Goal: Transaction & Acquisition: Purchase product/service

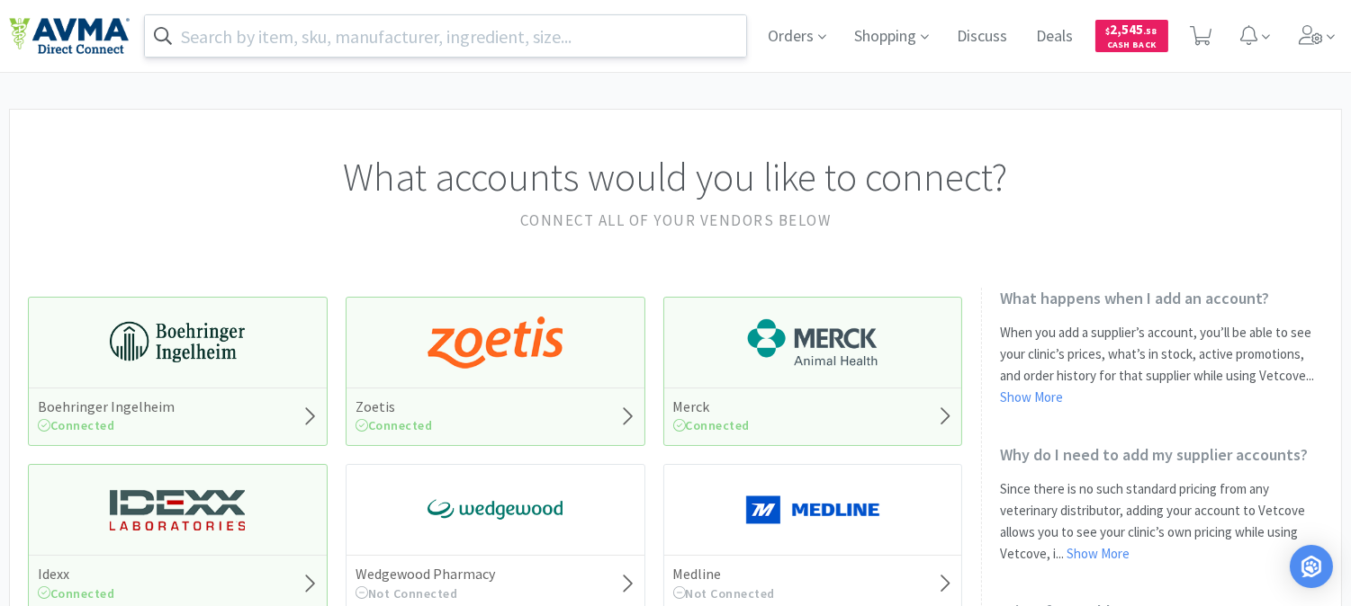
click at [407, 29] on input "text" at bounding box center [445, 35] width 601 height 41
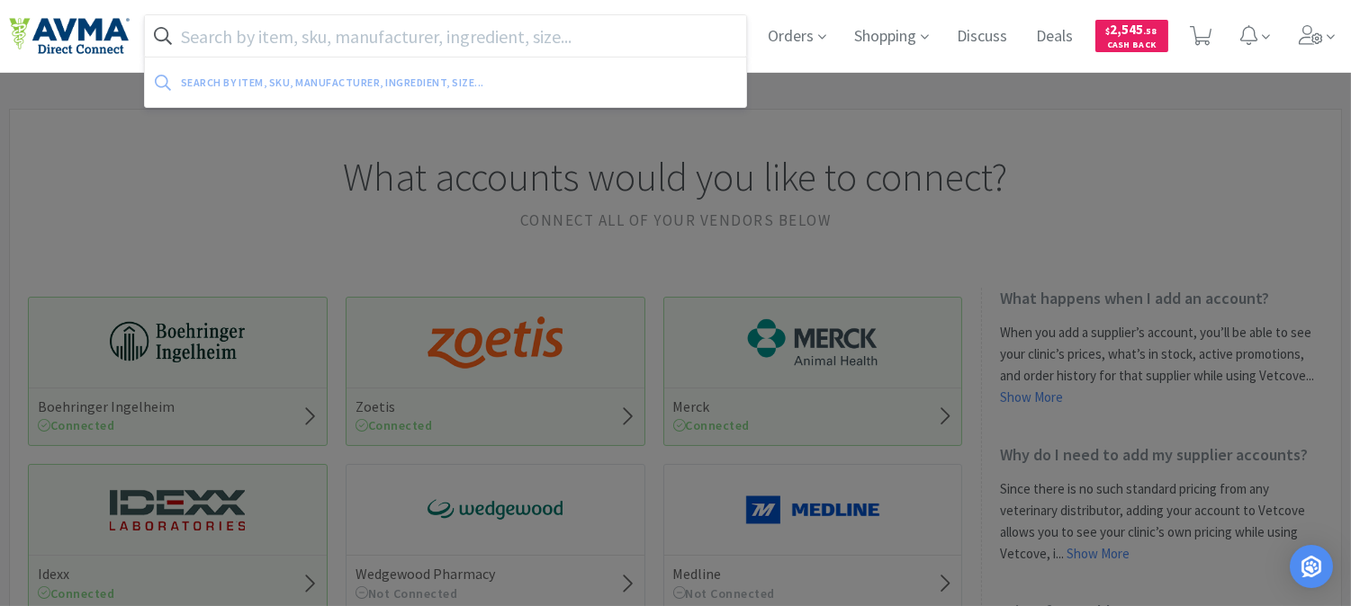
paste input "57517"
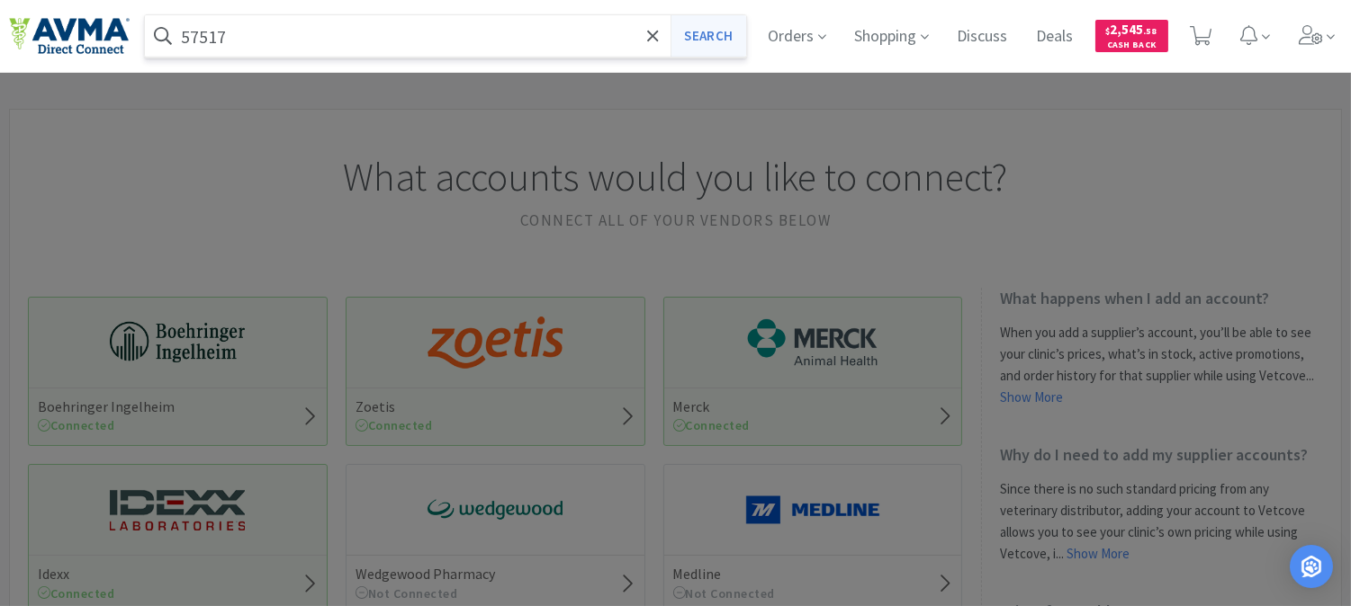
type input "57517"
click at [714, 30] on button "Search" at bounding box center [707, 35] width 75 height 41
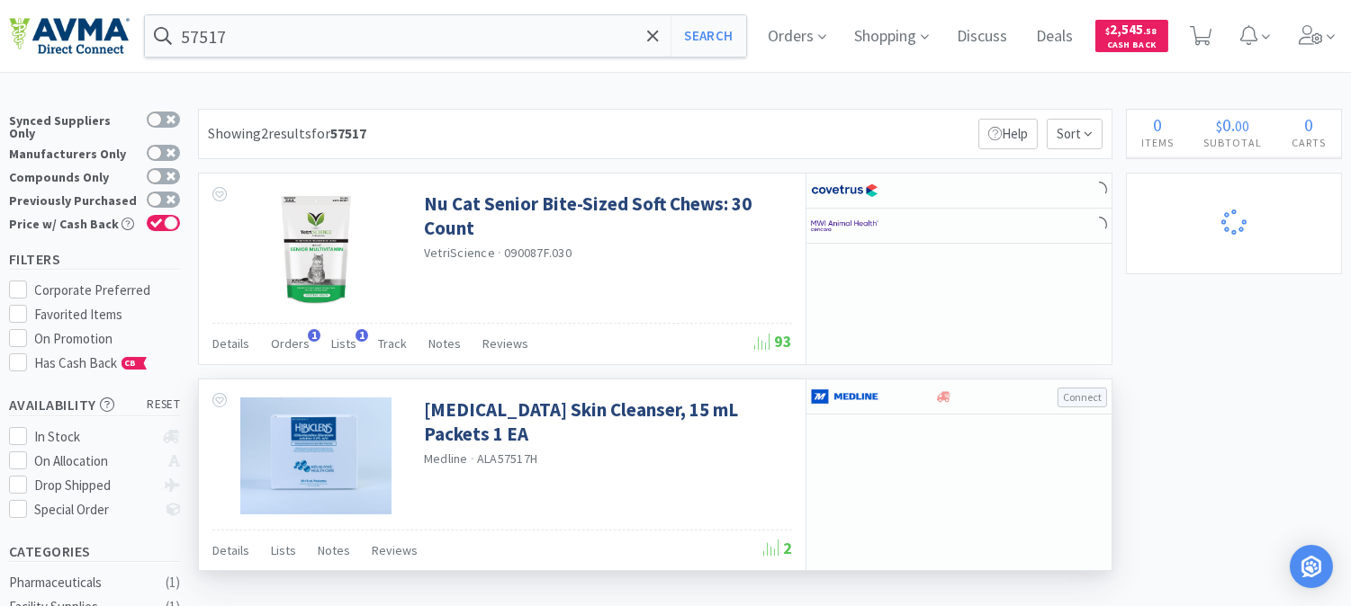
select select "1"
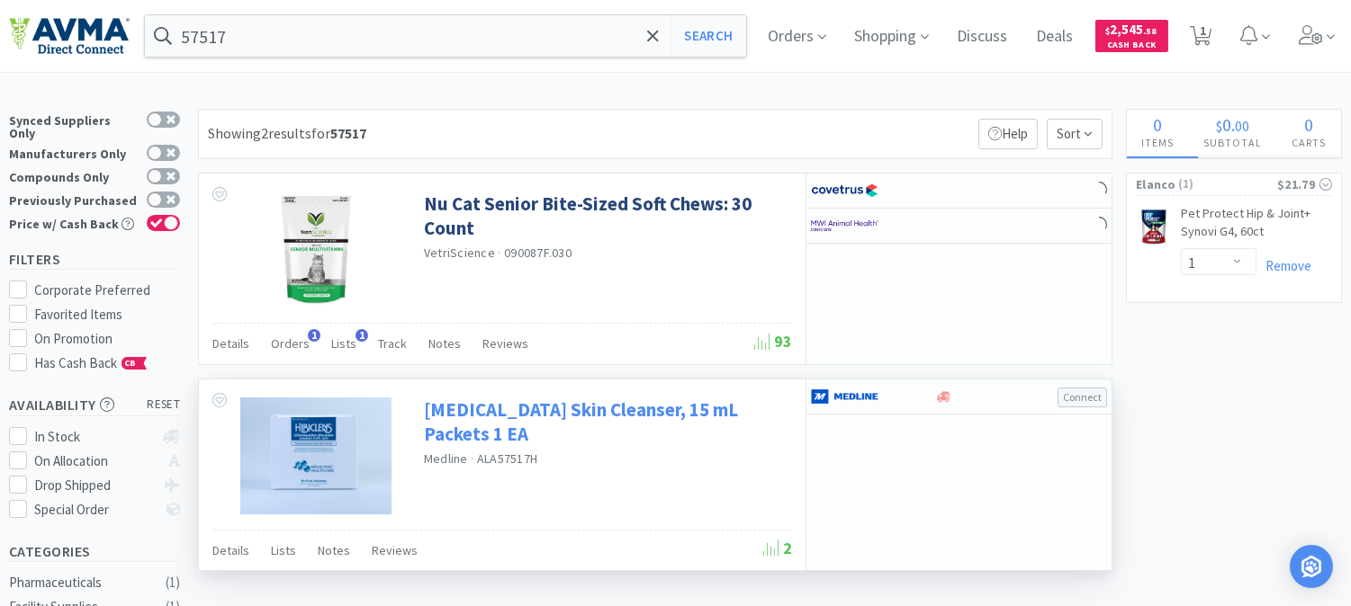
select select "3"
select select "1"
select select "8"
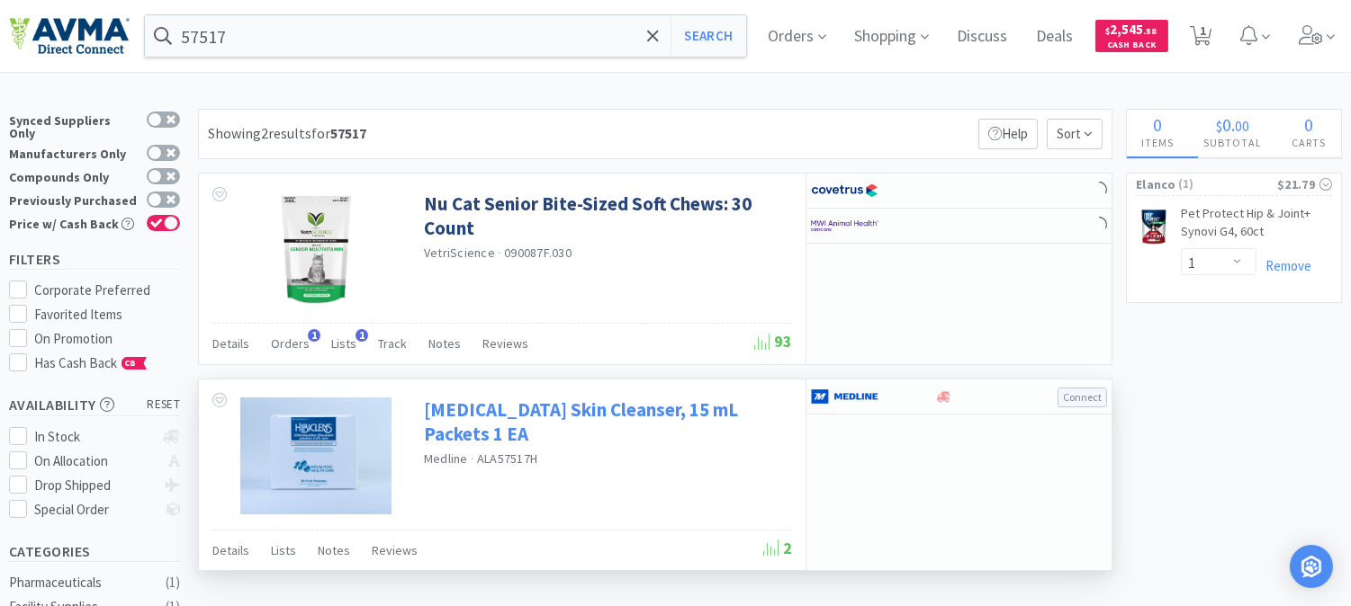
select select "1"
select select "5"
select select "4"
select select "1"
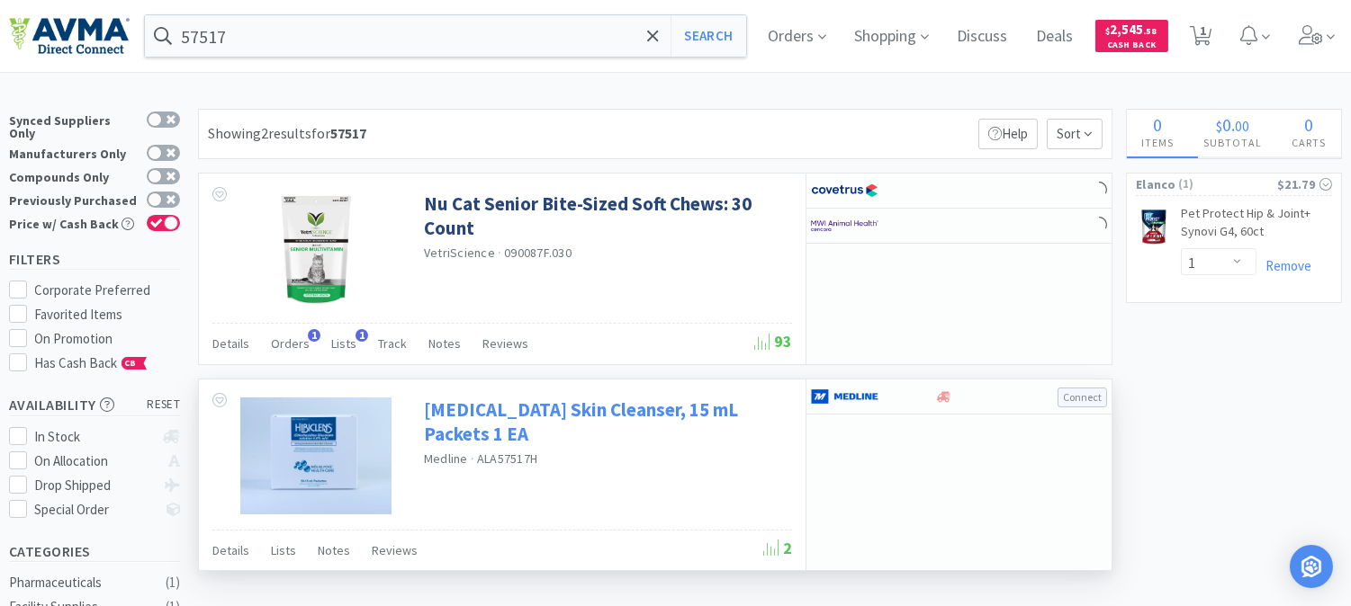
select select "10"
select select "1"
select select "2"
select select "4"
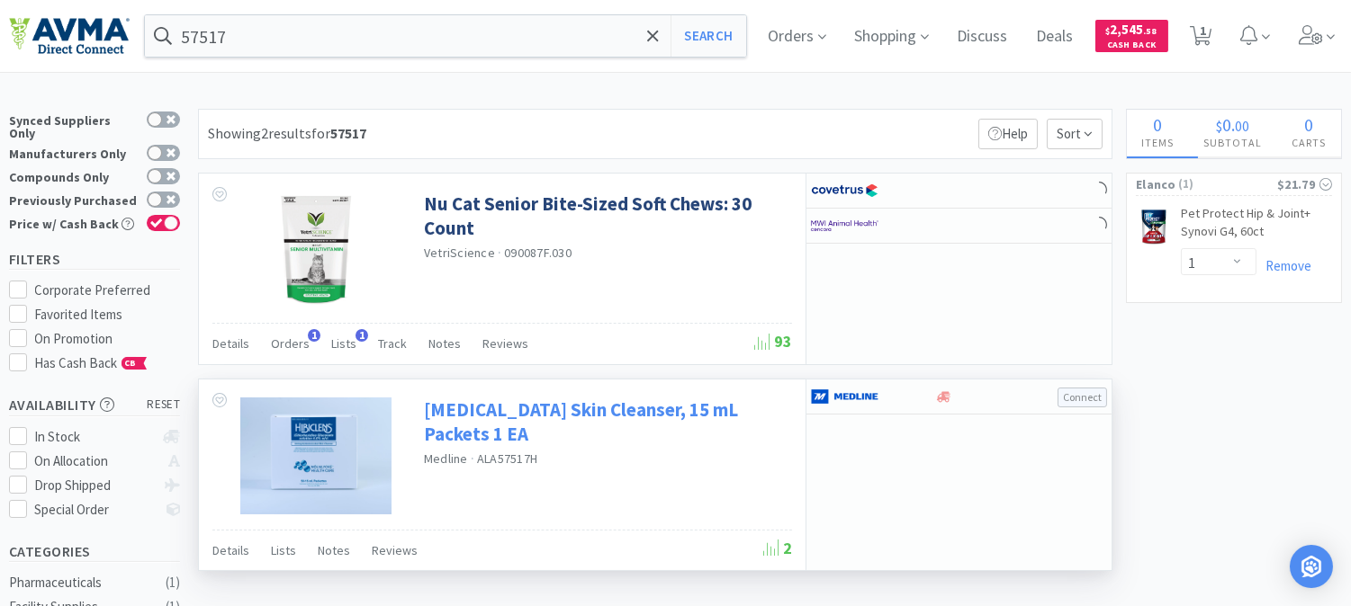
select select "1"
select select "2"
select select "1"
select select "6"
select select "2"
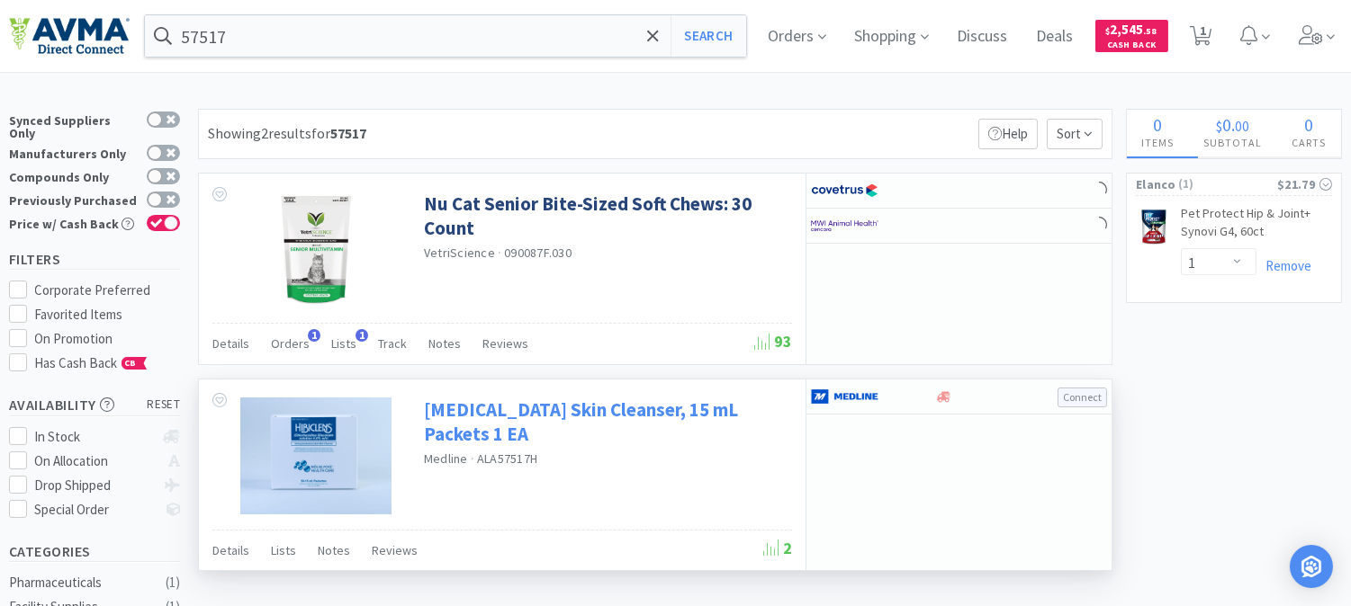
select select "1"
select select "4"
select select "2"
select select "1"
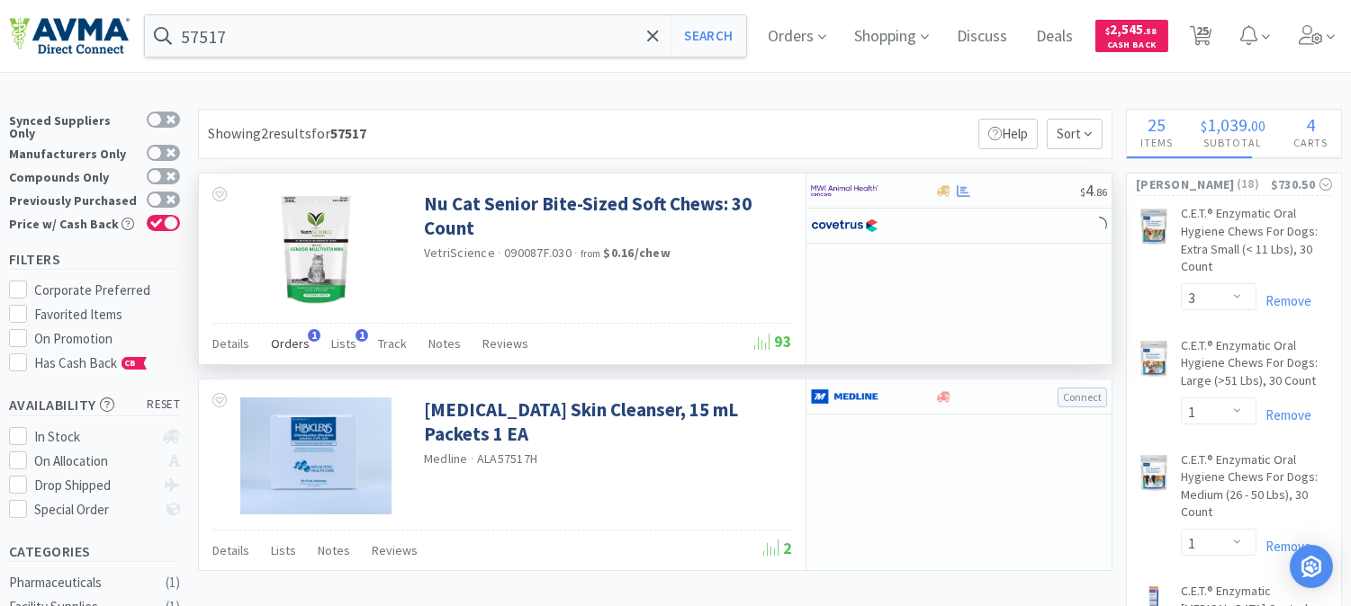
click at [298, 339] on span "Orders" at bounding box center [290, 344] width 39 height 16
select select "2"
select select "1"
select select "2"
select select "3"
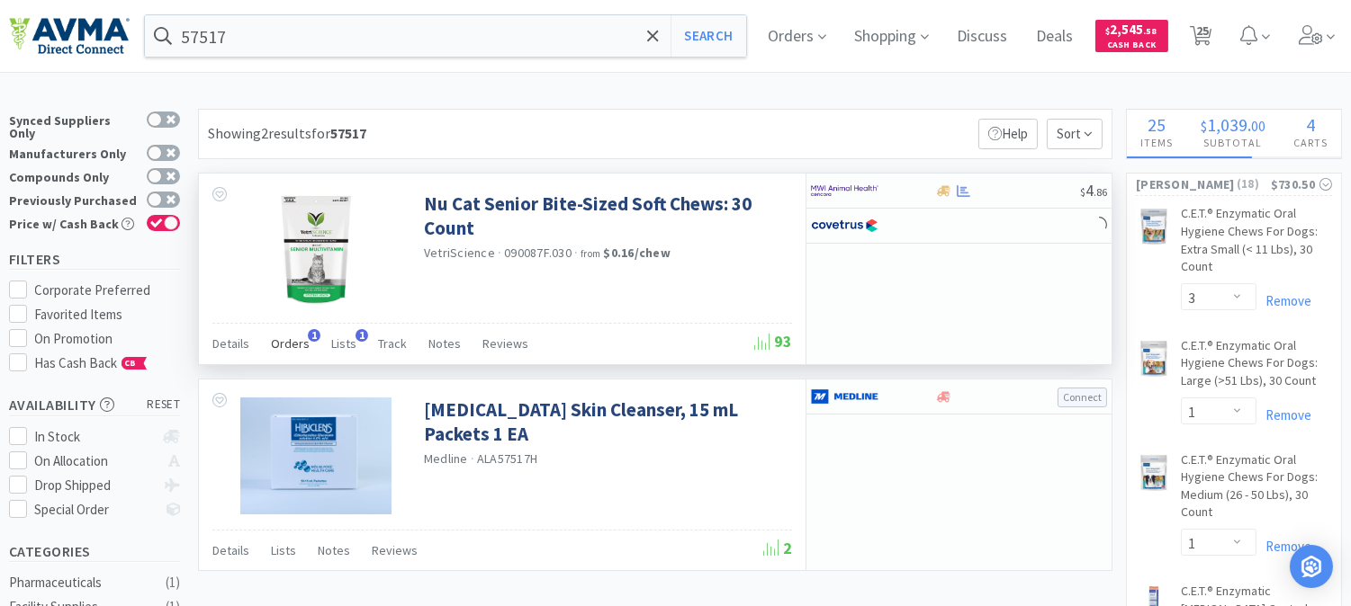
select select "2"
select select "1"
select select "4"
select select "1"
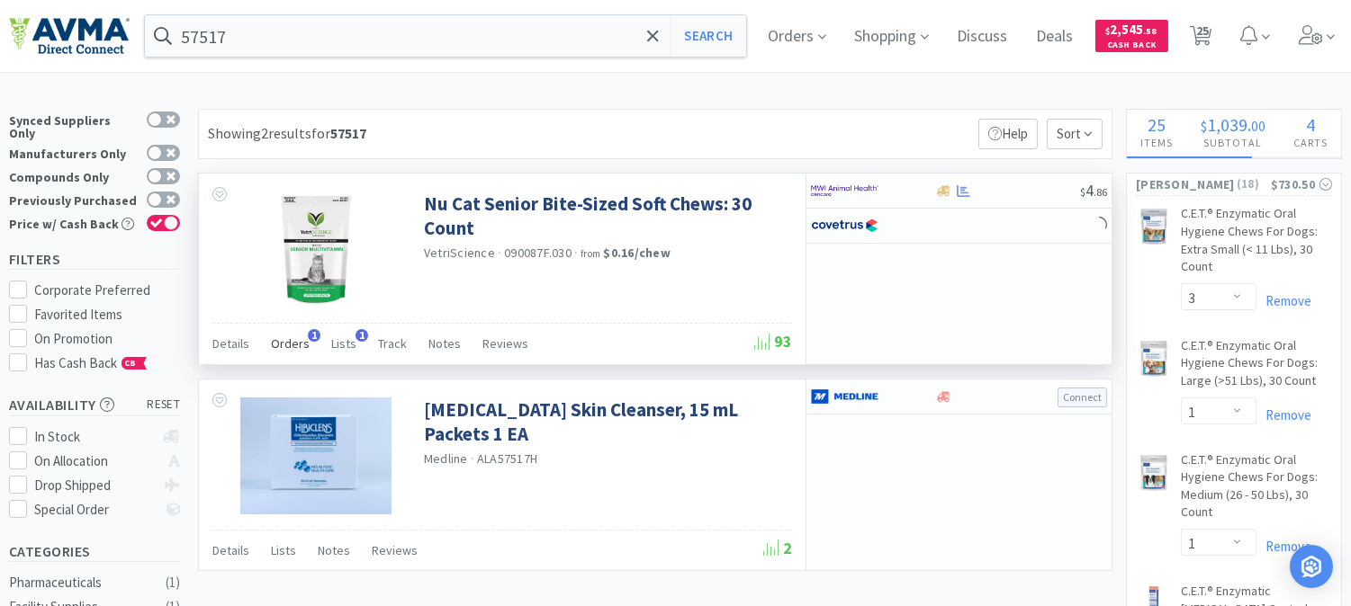
select select "2"
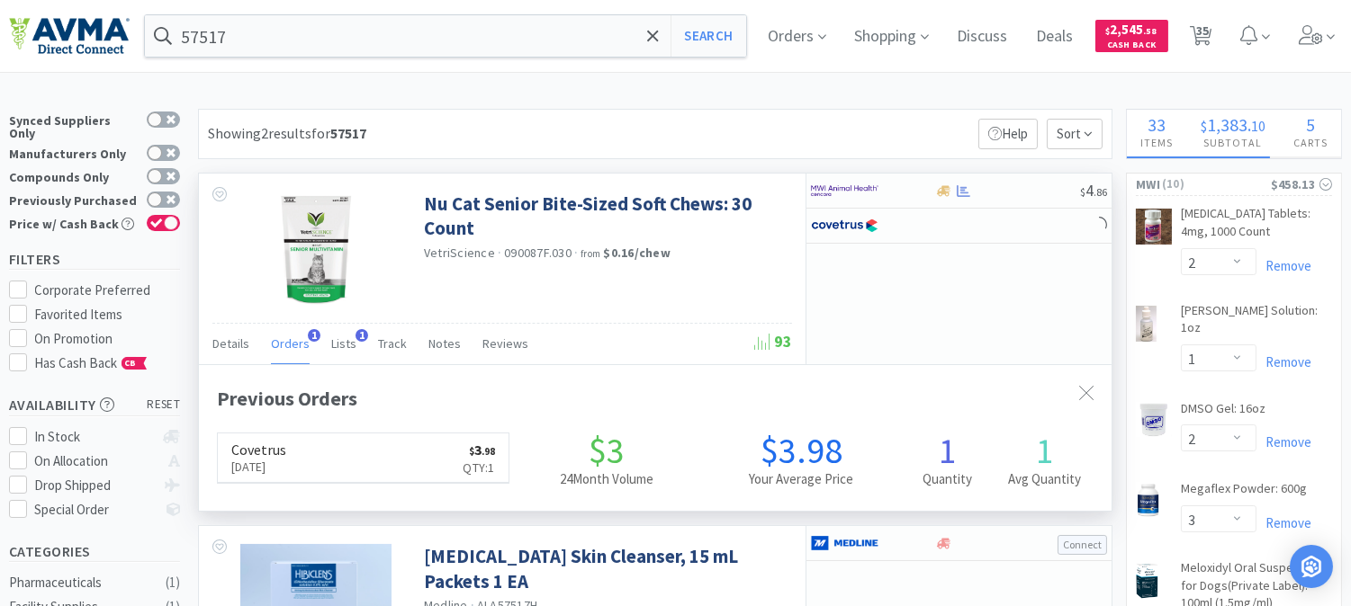
scroll to position [454, 912]
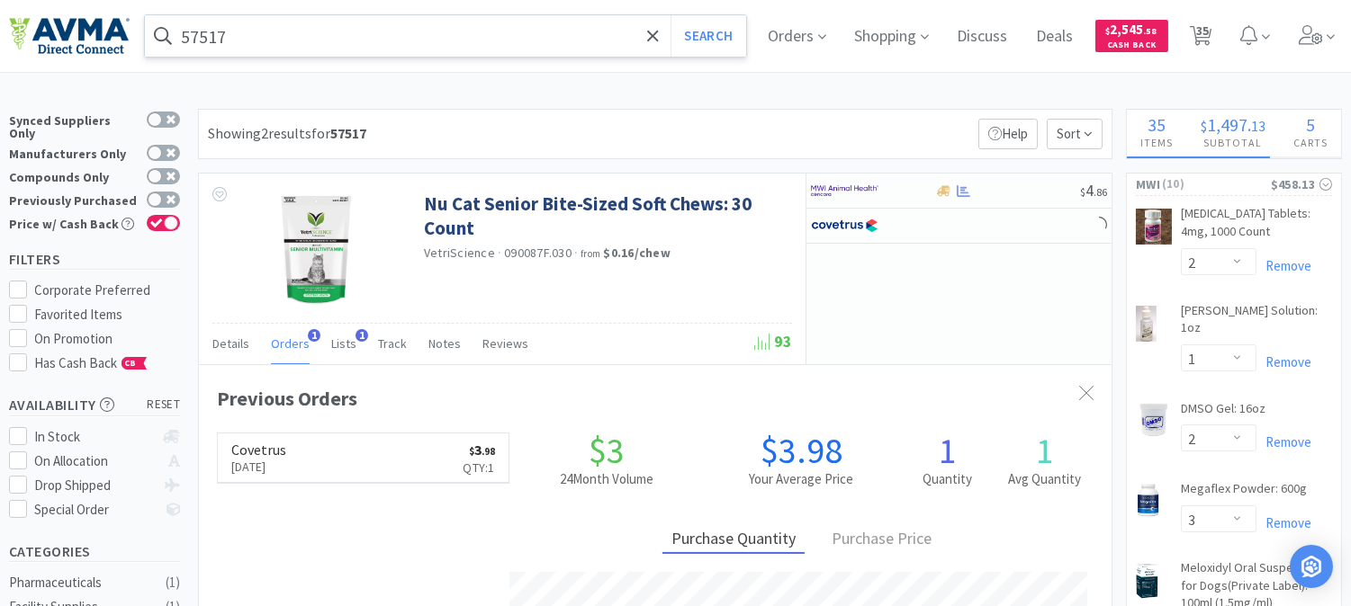
select select "10"
select select "3"
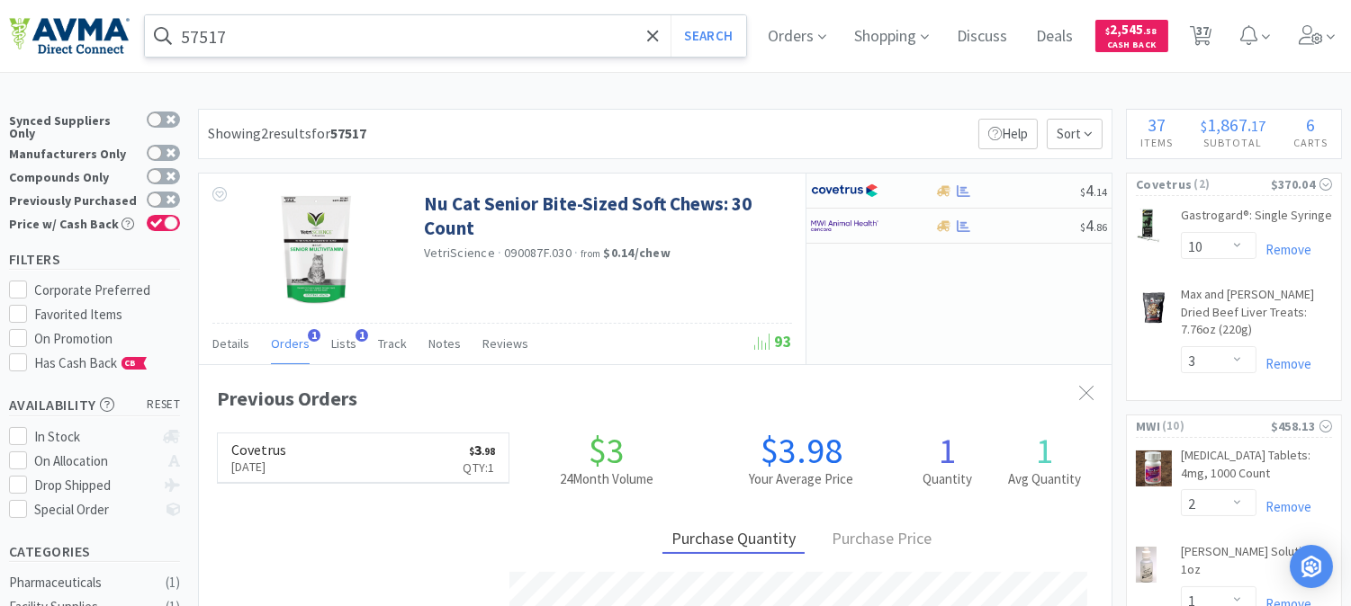
click at [339, 25] on input "57517" at bounding box center [445, 35] width 601 height 41
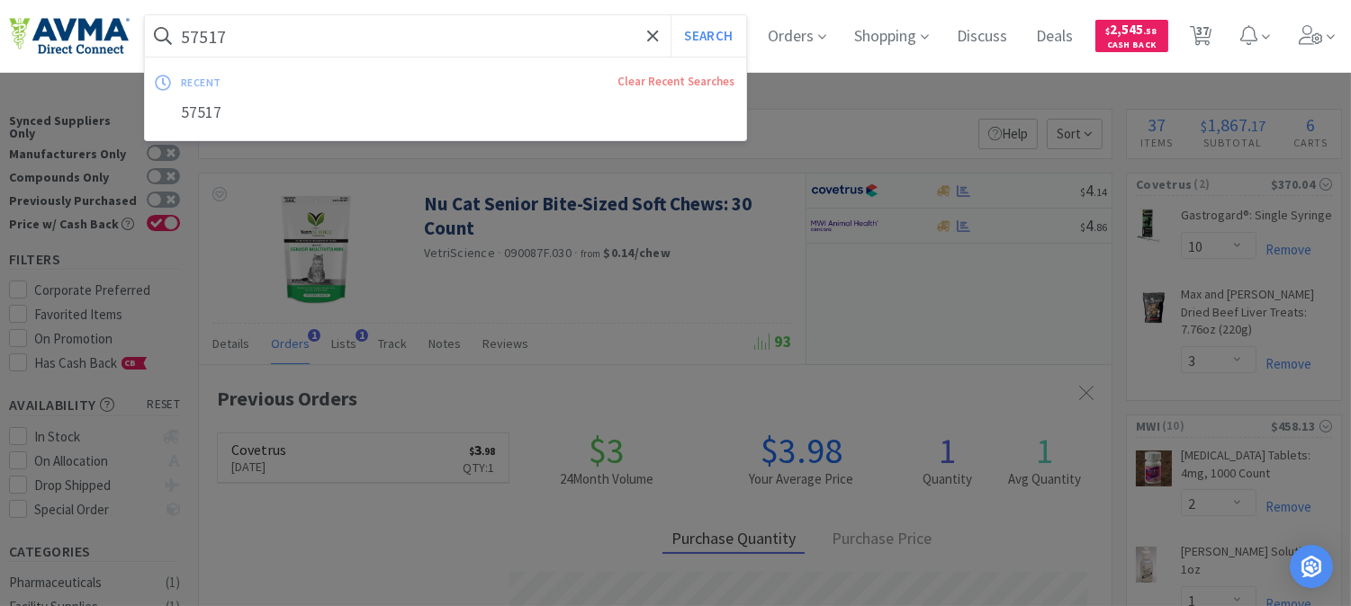
paste input "119694"
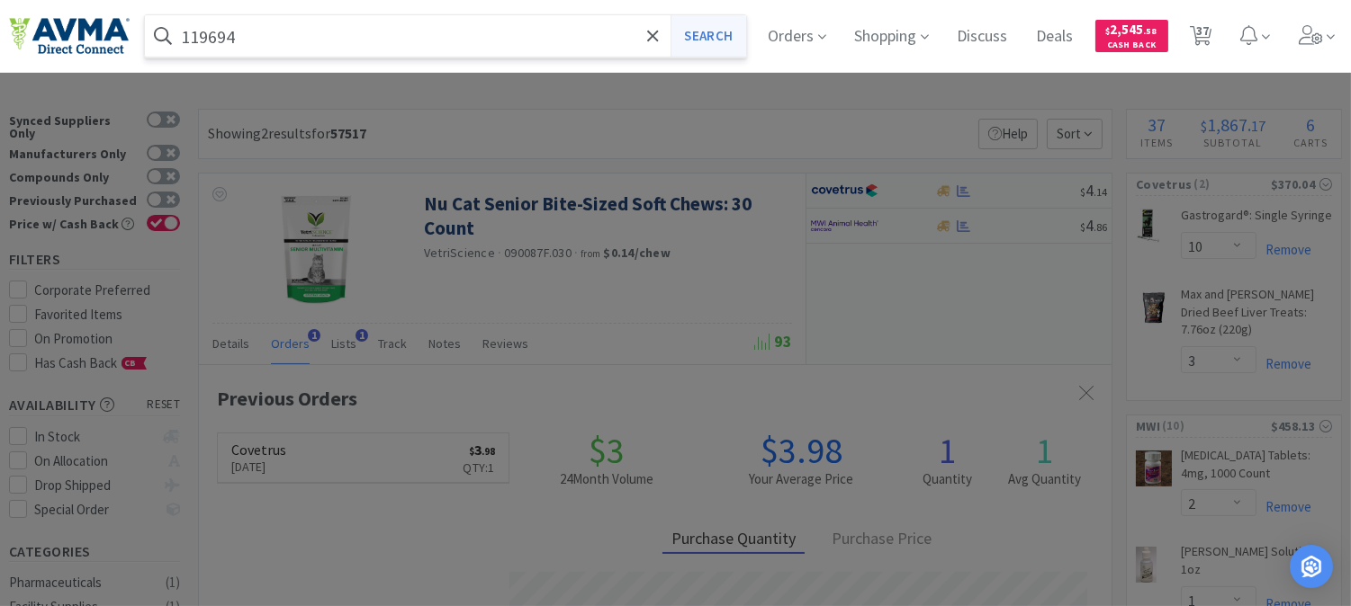
type input "119694"
click at [721, 27] on button "Search" at bounding box center [707, 35] width 75 height 41
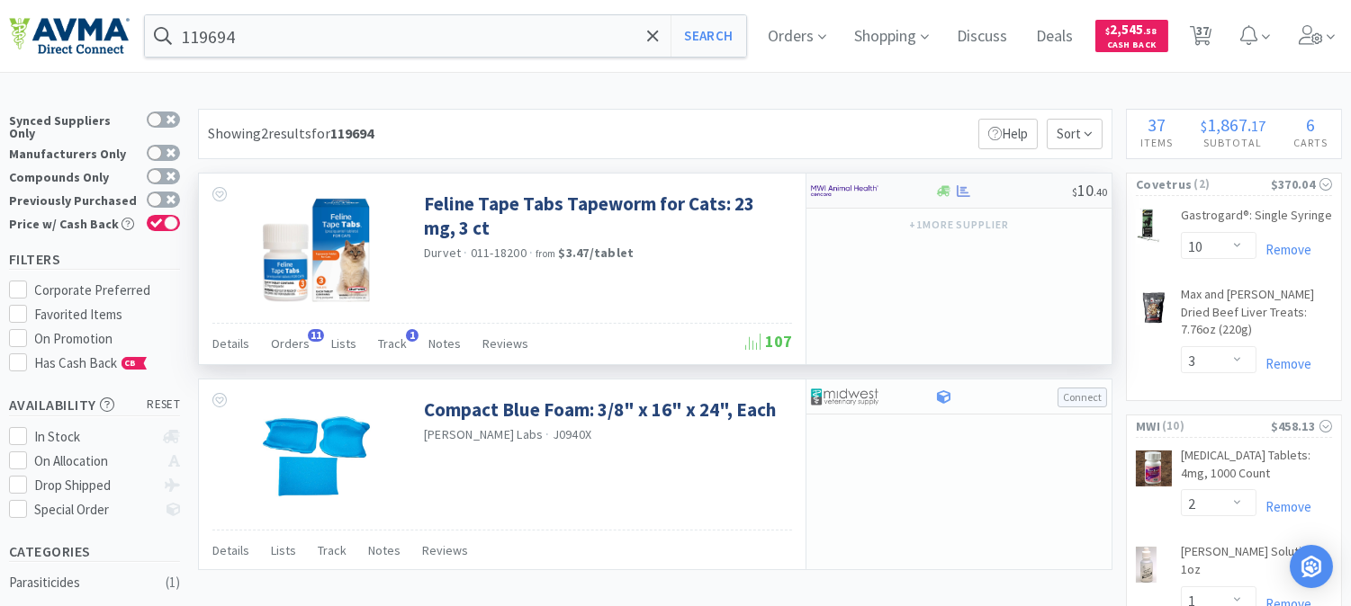
click at [833, 185] on img at bounding box center [844, 190] width 67 height 27
select select "3"
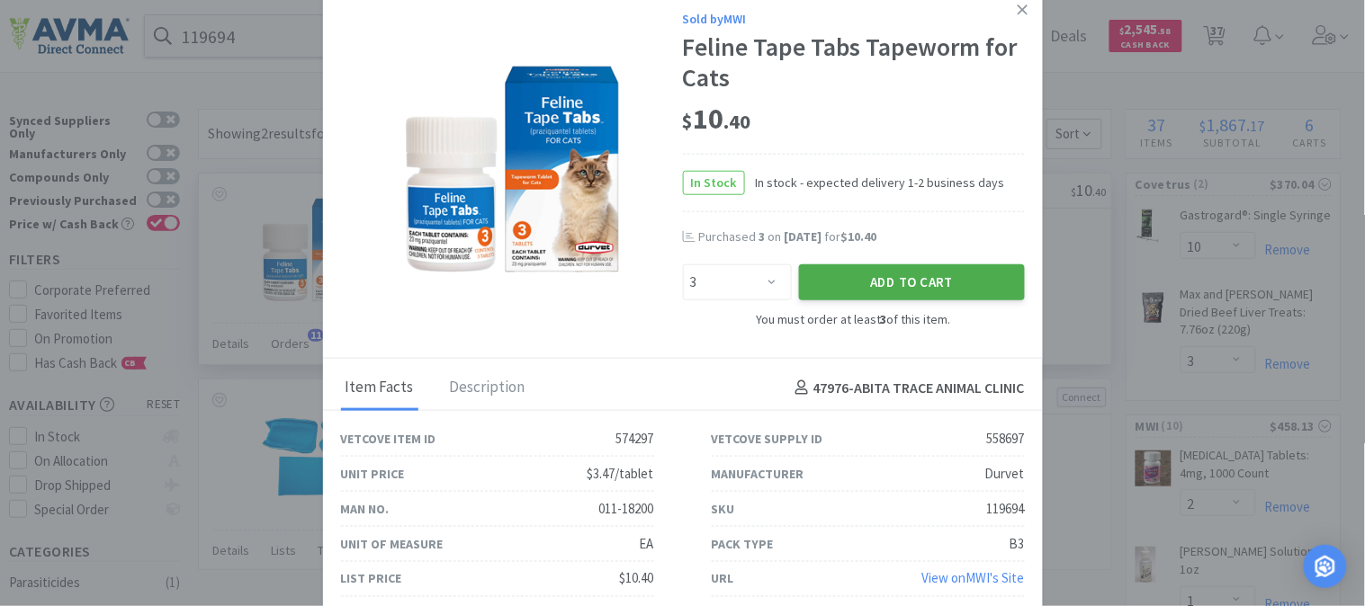
click at [901, 283] on button "Add to Cart" at bounding box center [912, 283] width 226 height 36
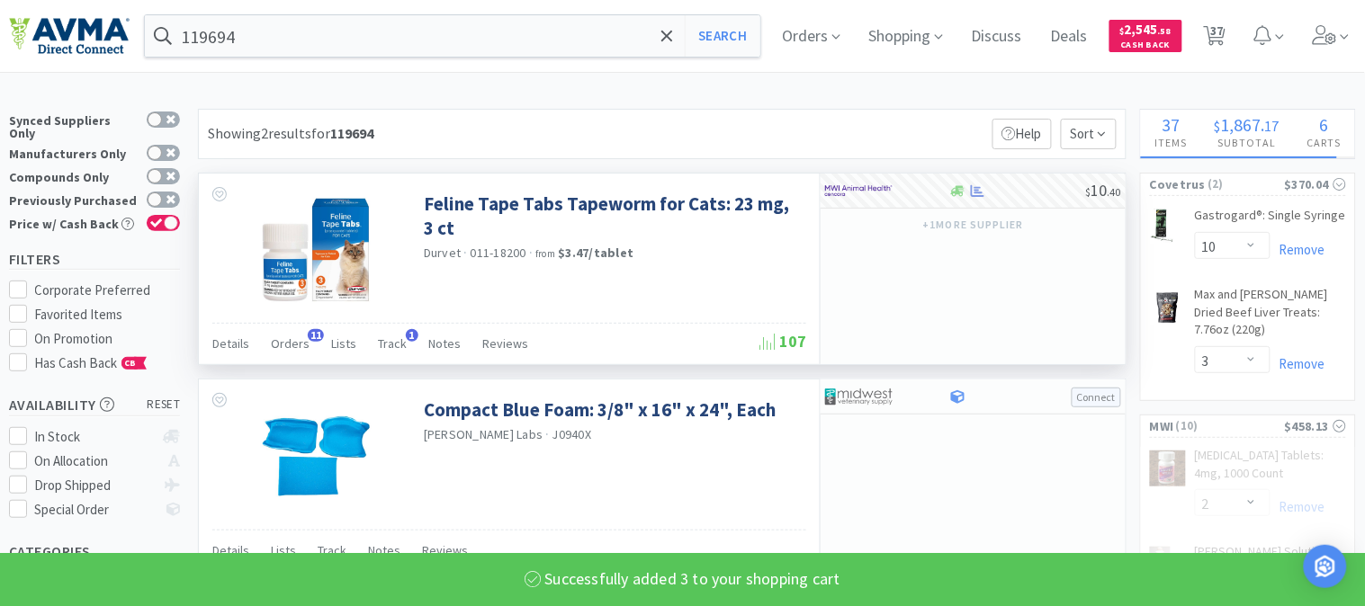
select select "3"
select select "2"
select select "4"
select select "1"
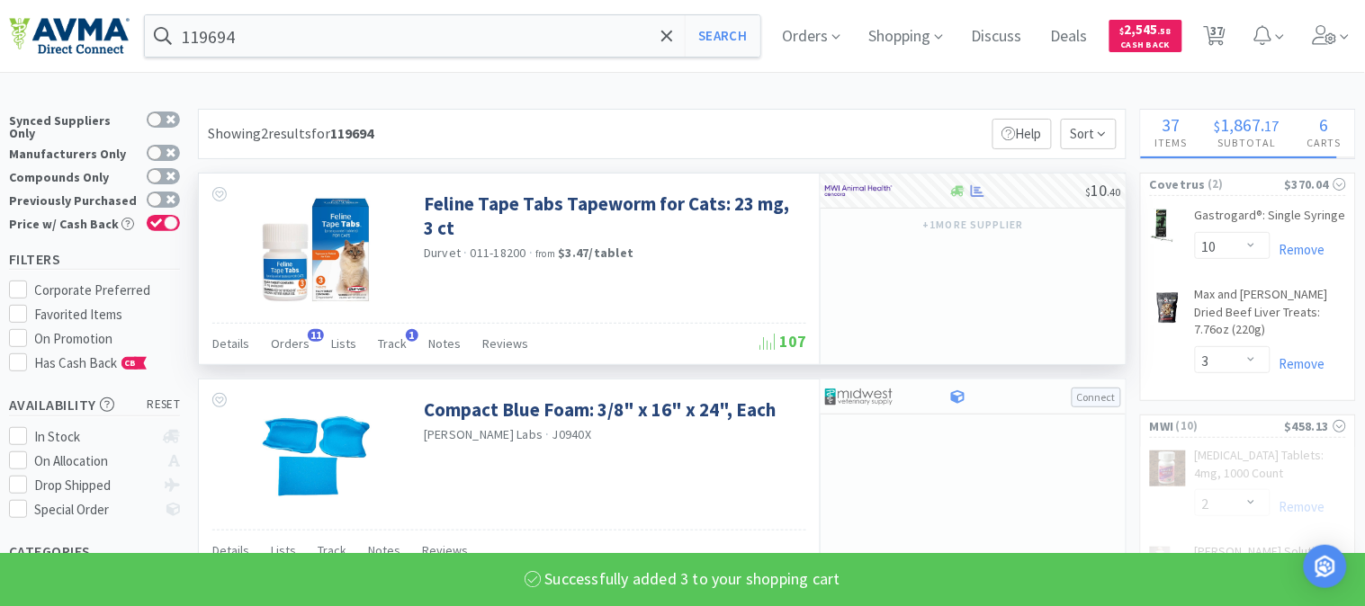
select select "2"
